Goal: Navigation & Orientation: Understand site structure

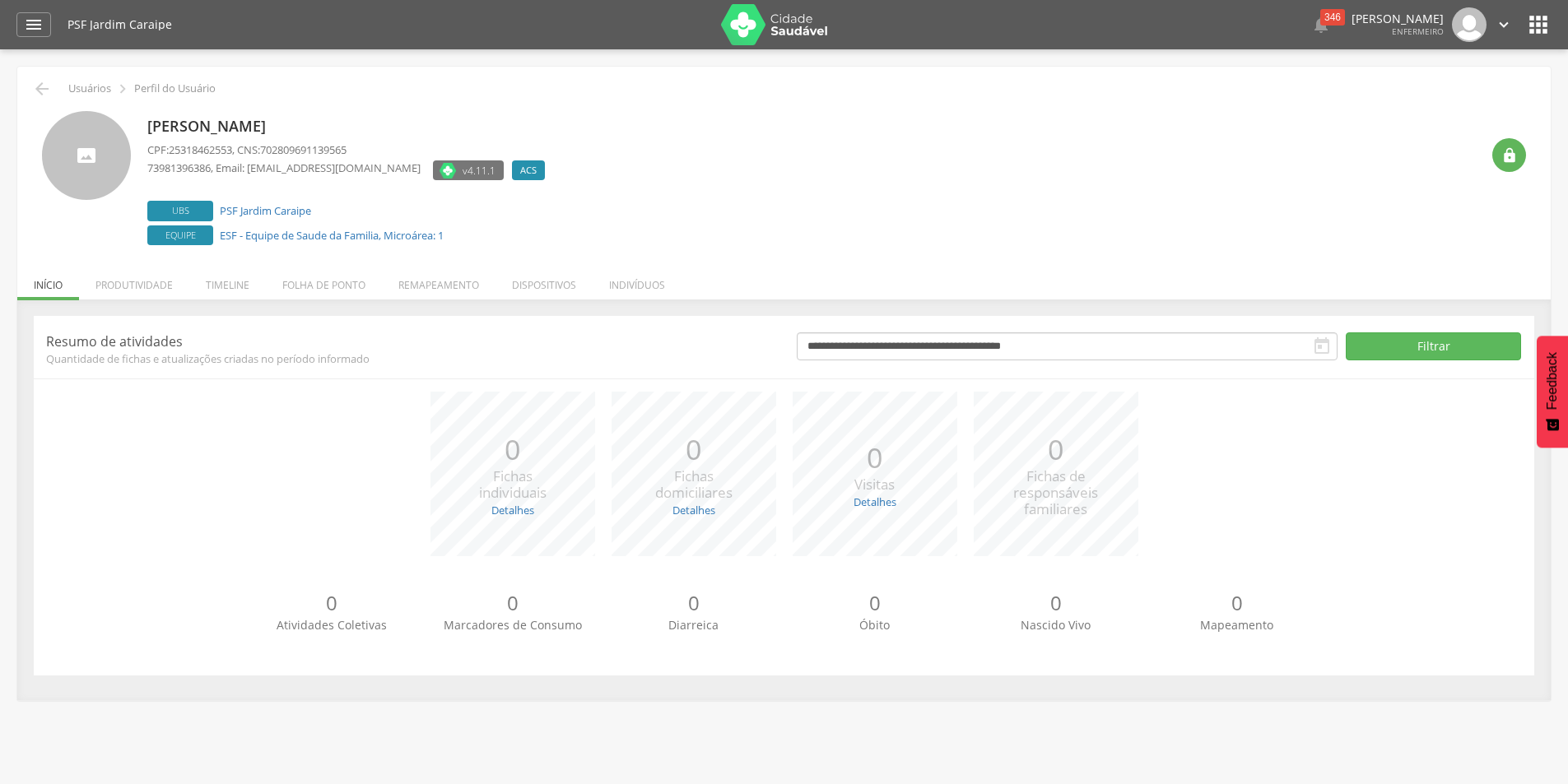
scroll to position [49, 0]
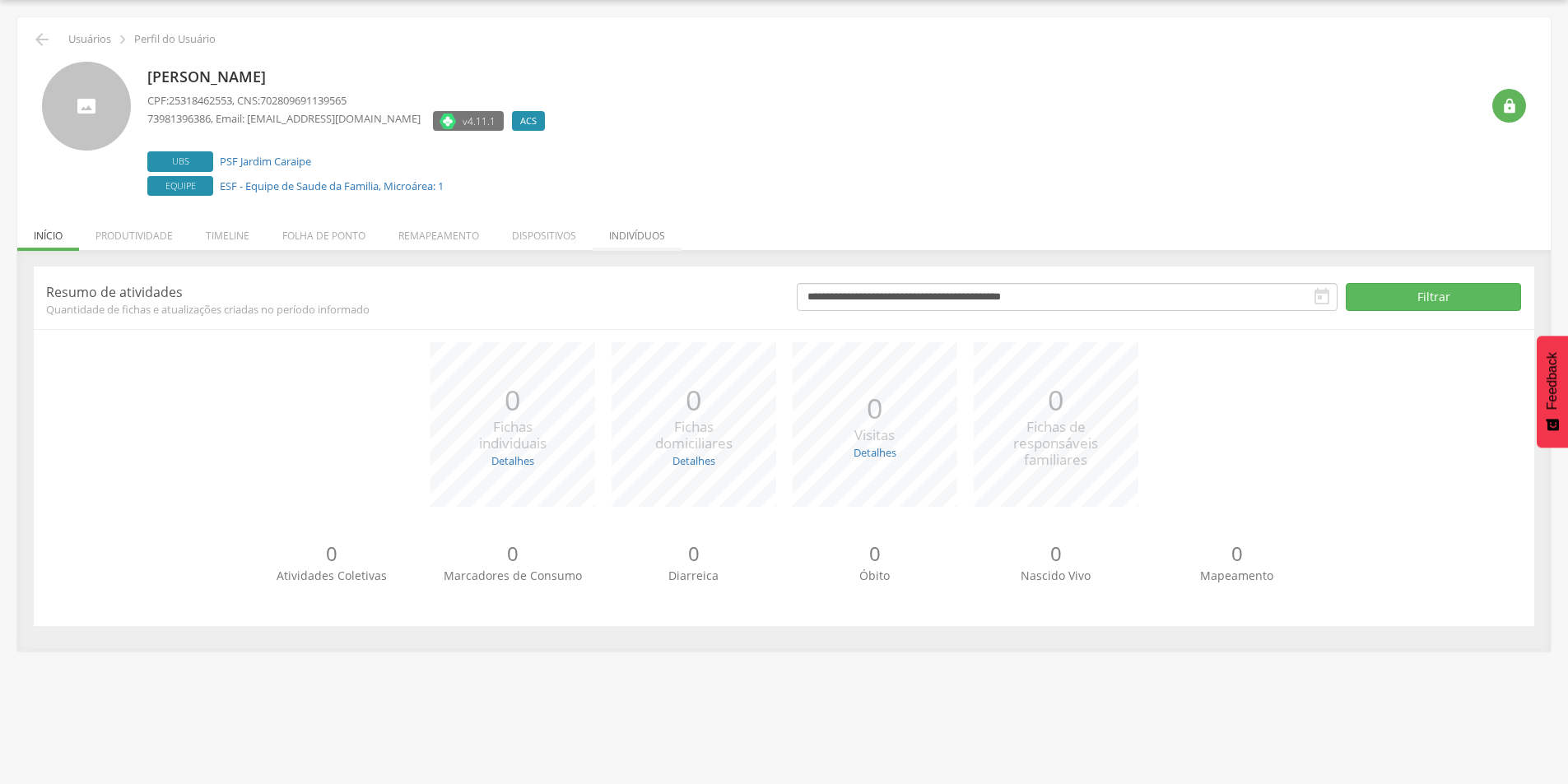
click at [630, 233] on li "Indivíduos" at bounding box center [637, 232] width 89 height 39
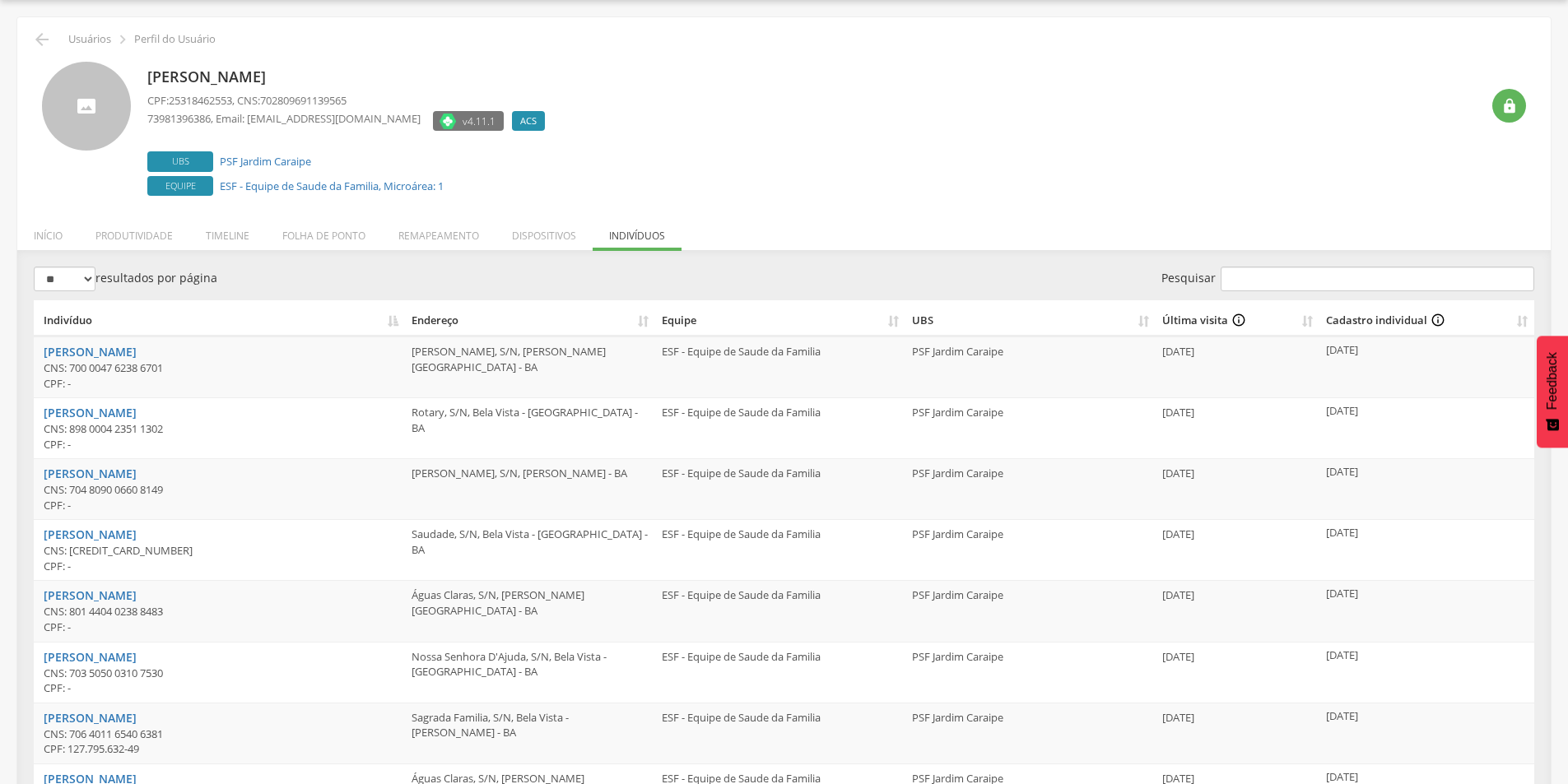
click at [116, 236] on li "Produtividade" at bounding box center [134, 232] width 111 height 39
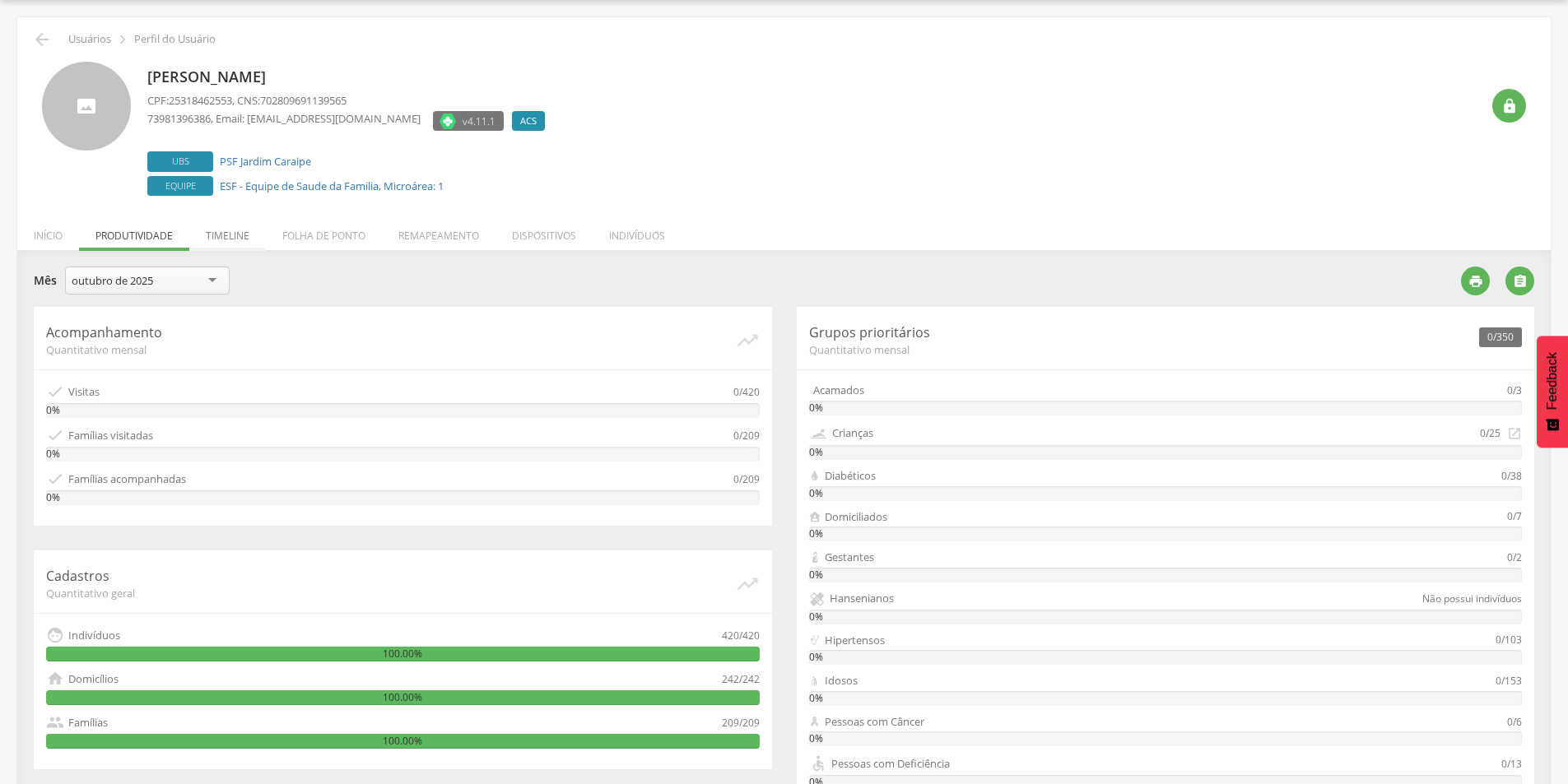
click at [230, 237] on li "Timeline" at bounding box center [228, 232] width 76 height 39
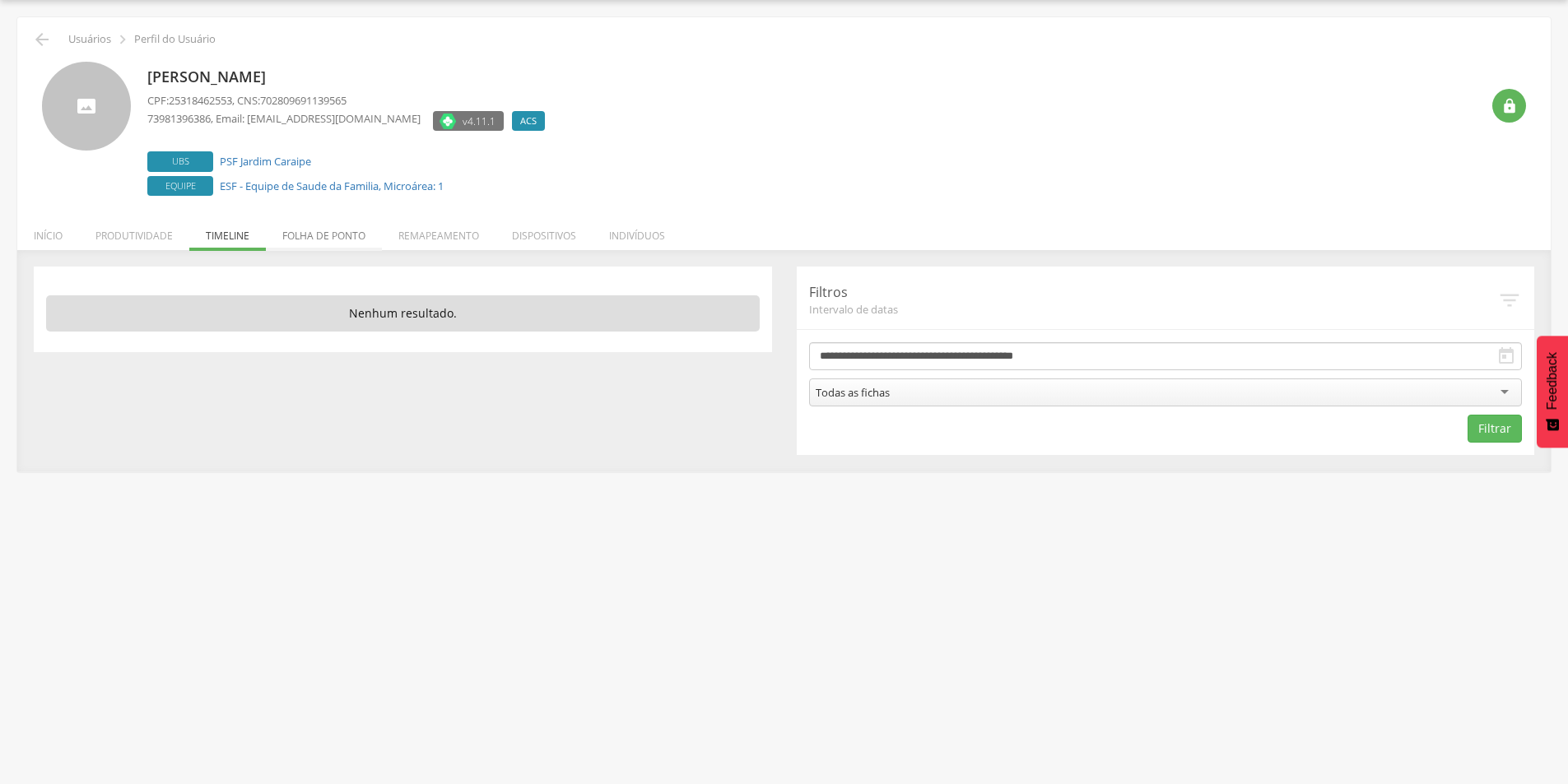
click at [315, 233] on li "Folha de ponto" at bounding box center [324, 232] width 116 height 39
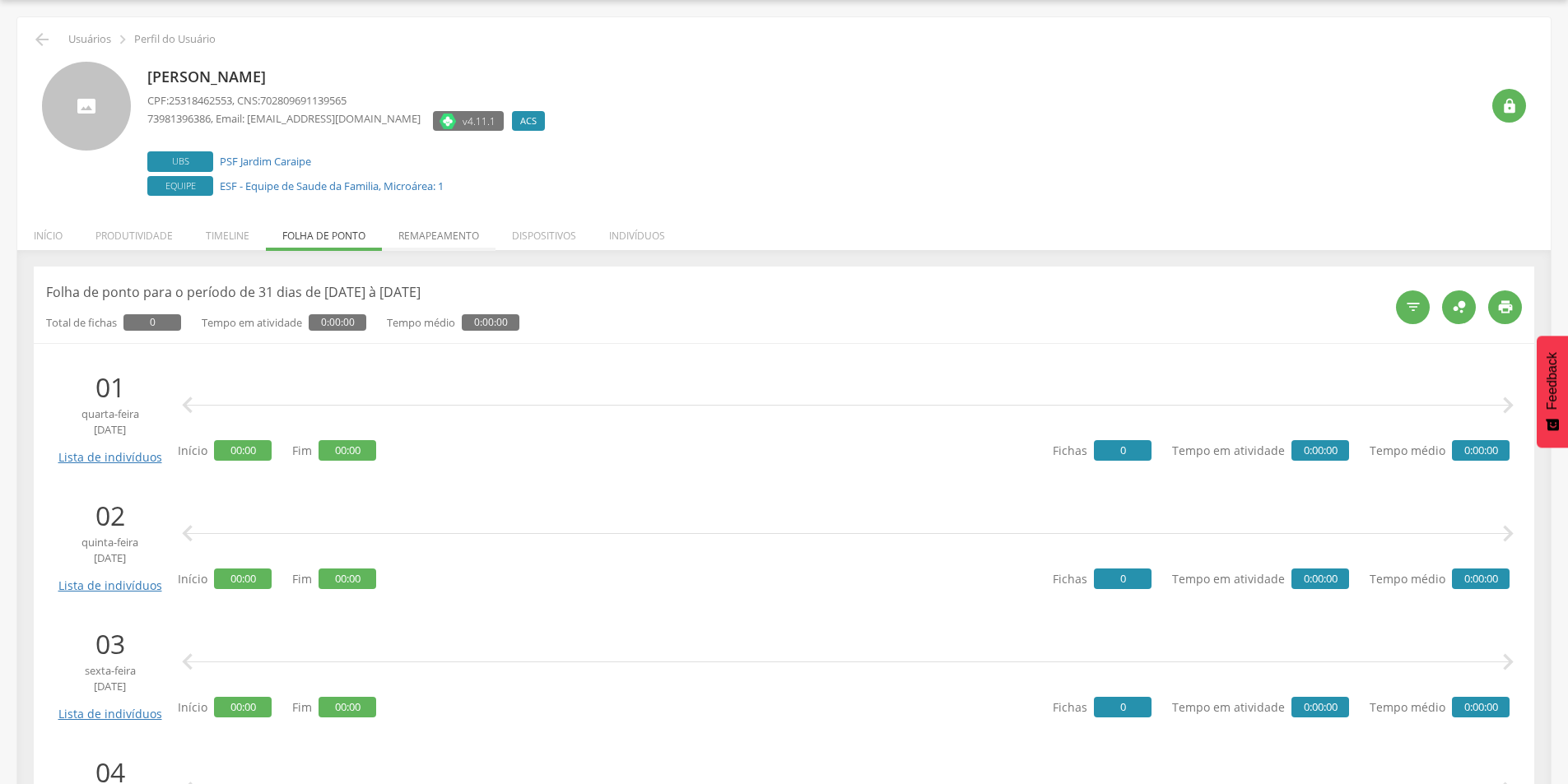
click at [432, 235] on li "Remapeamento" at bounding box center [439, 232] width 113 height 39
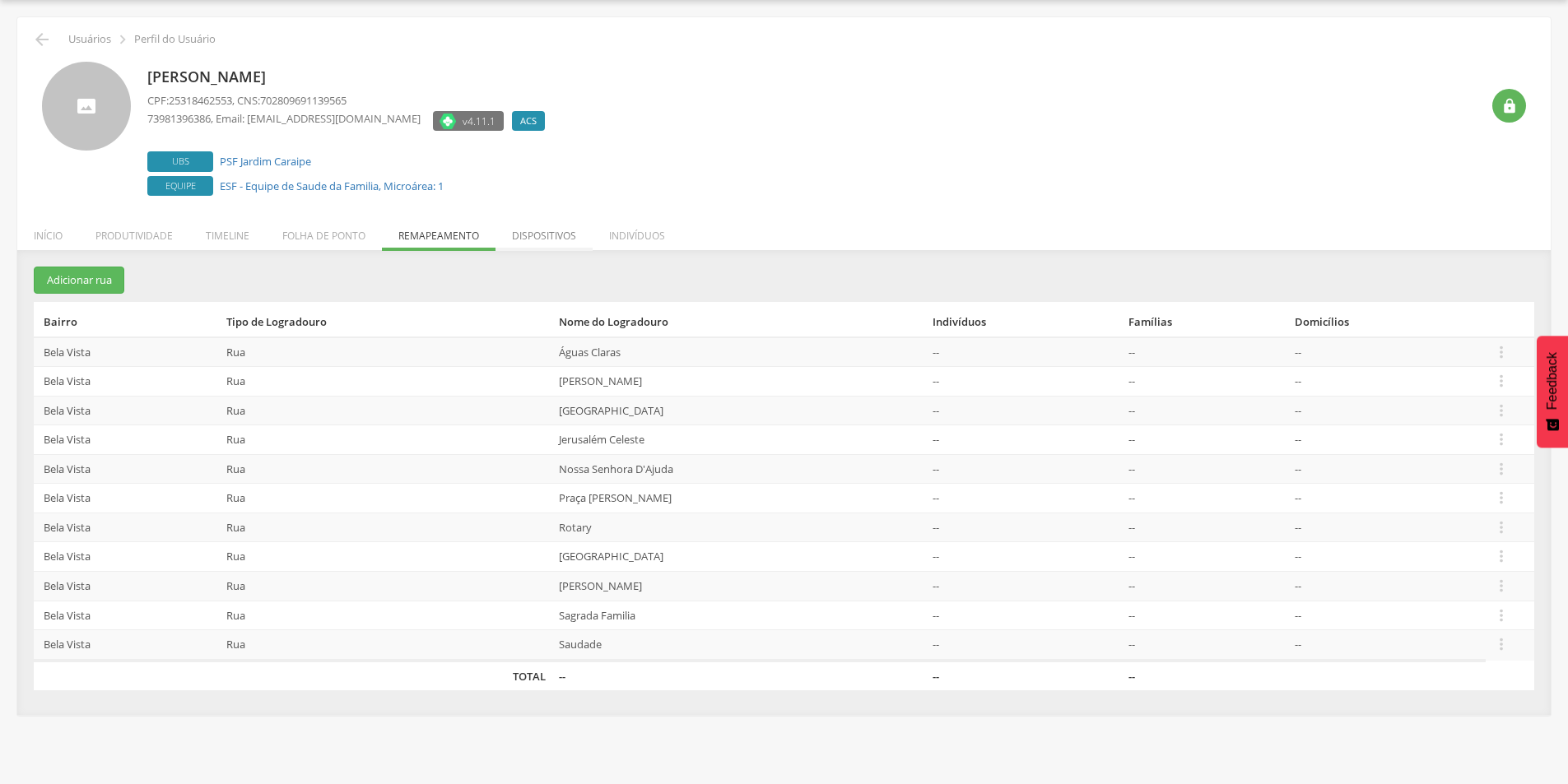
click at [514, 234] on li "Dispositivos" at bounding box center [544, 232] width 97 height 39
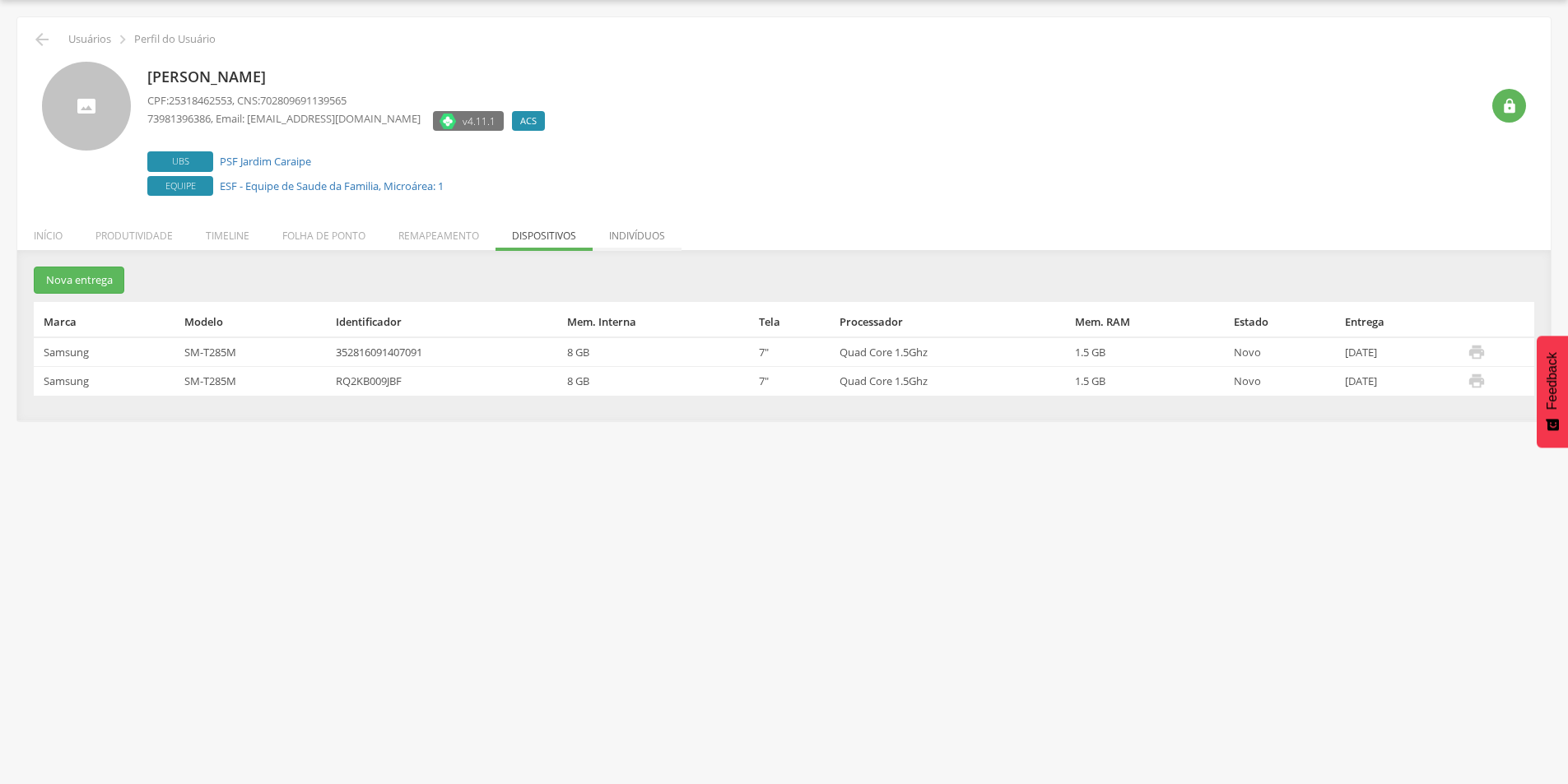
click at [620, 232] on li "Indivíduos" at bounding box center [637, 232] width 89 height 39
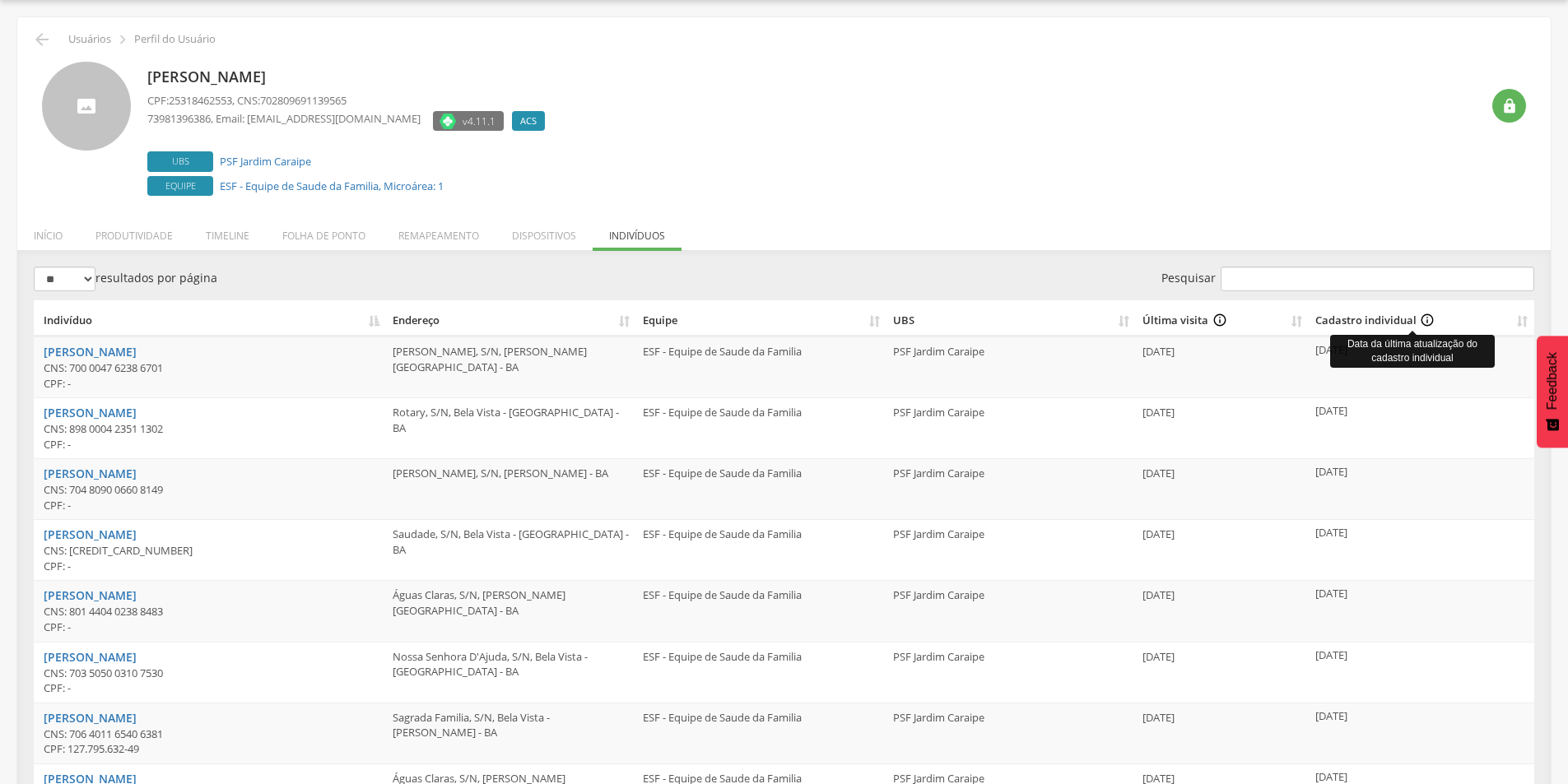
click at [1392, 319] on div "Cadastro individual info_outline" at bounding box center [1412, 320] width 194 height 16
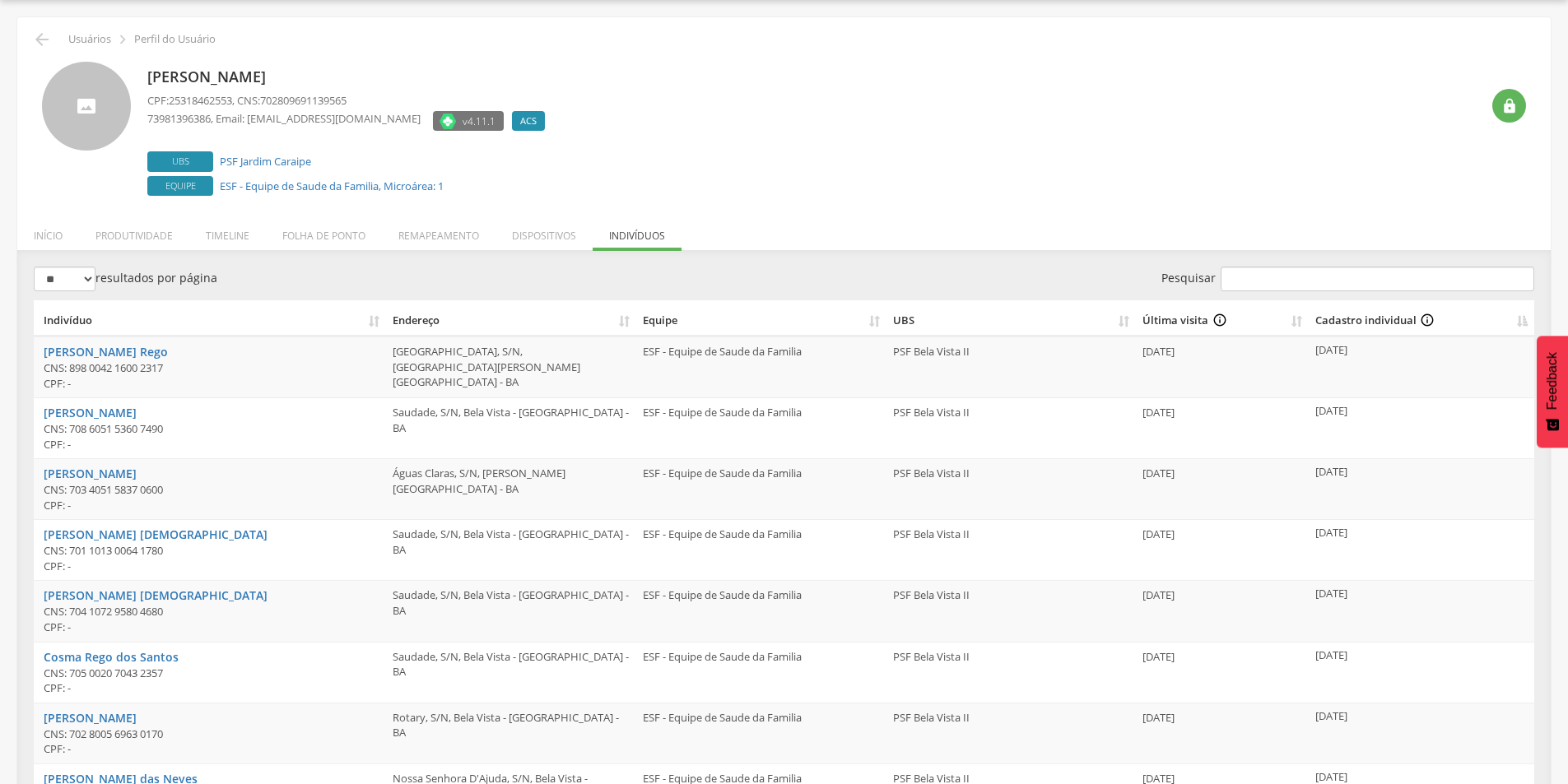
click at [1521, 316] on th "Cadastro individual info_outline" at bounding box center [1421, 318] width 225 height 36
